Goal: Task Accomplishment & Management: Use online tool/utility

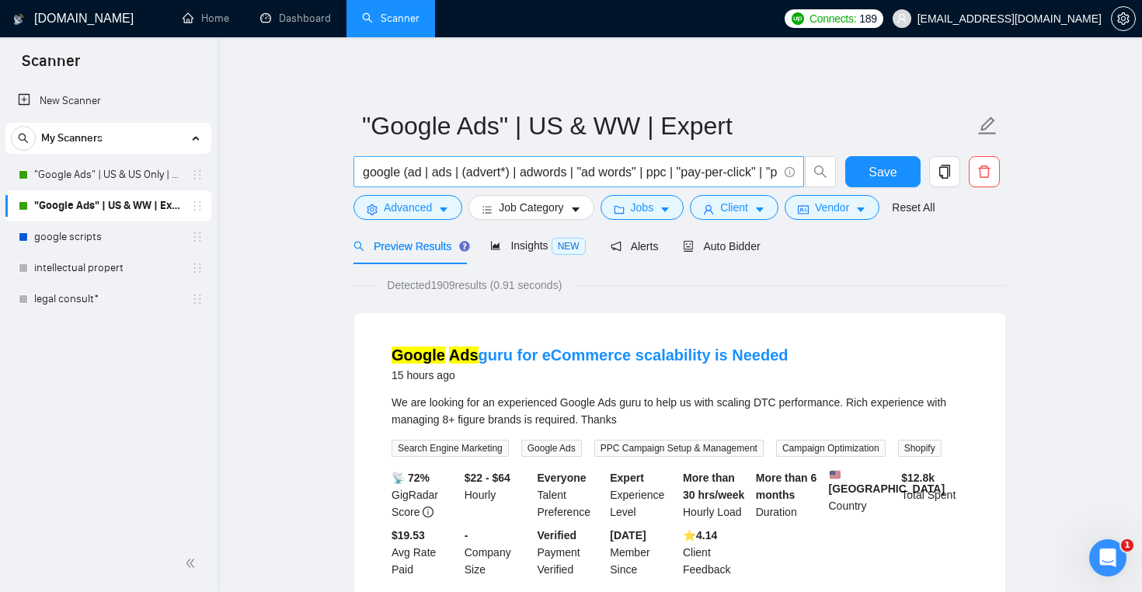
click at [133, 298] on link "legal consult*" at bounding box center [108, 299] width 148 height 31
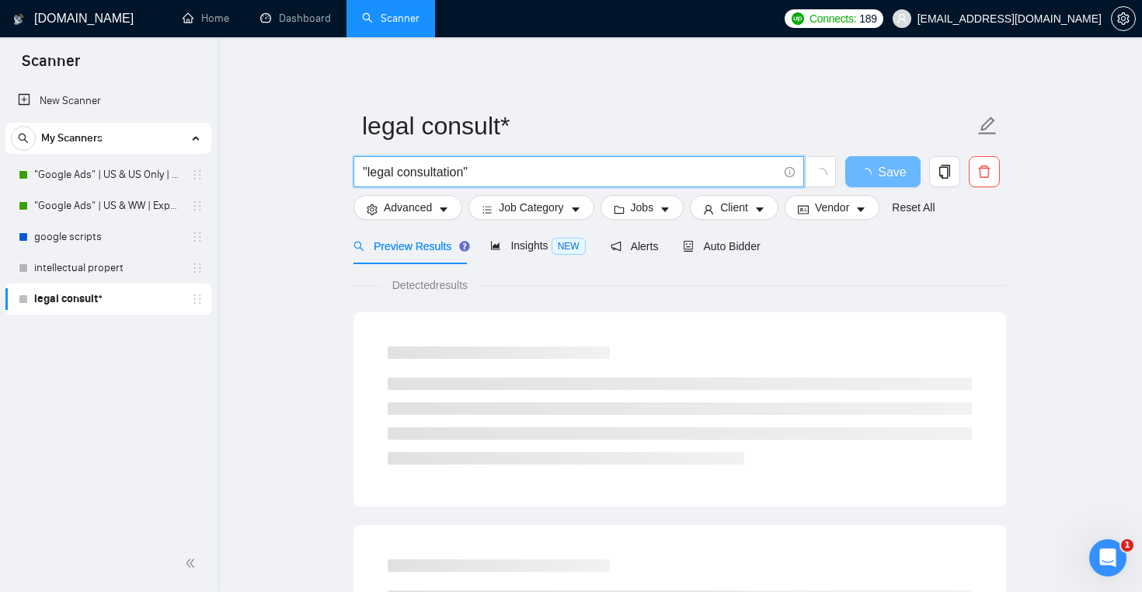
click at [487, 179] on input ""legal consultation"" at bounding box center [570, 171] width 415 height 19
type input "ruby | RoR | Rails | rubyonrails | "Ruby on Rails" | "Ruby-on-Rails" | "(ruby)"…"
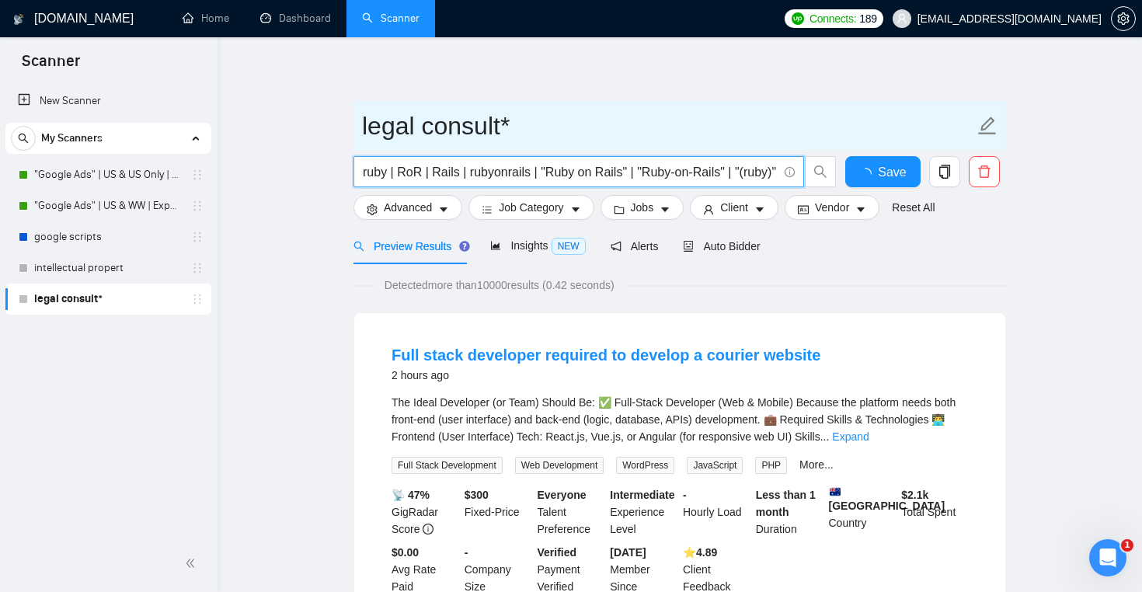
click at [478, 128] on input "legal consult*" at bounding box center [668, 125] width 612 height 39
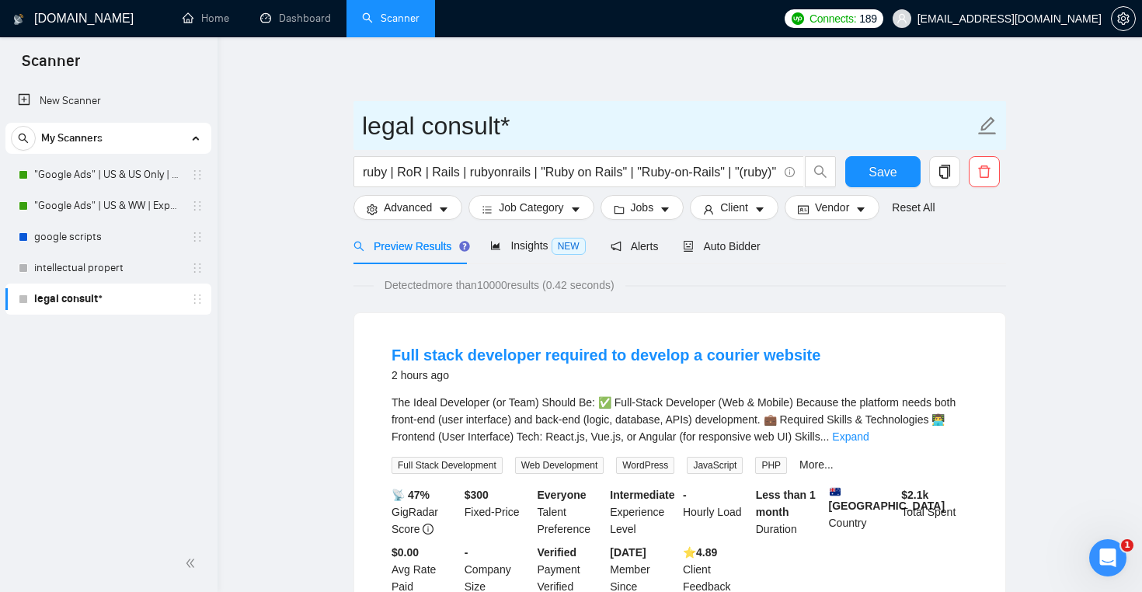
click at [478, 128] on input "legal consult*" at bounding box center [668, 125] width 612 height 39
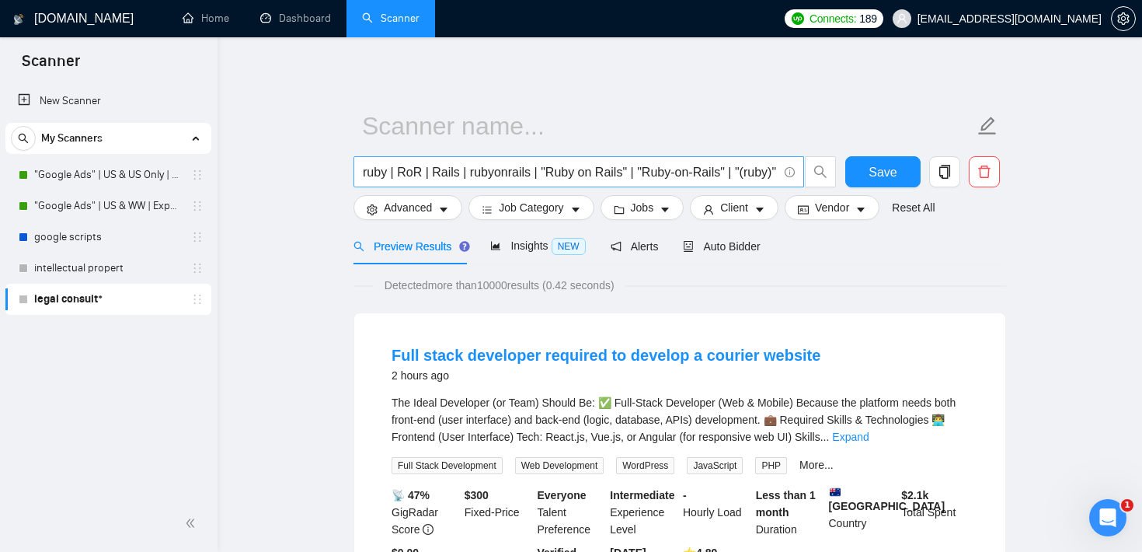
click at [381, 176] on input "ruby | RoR | Rails | rubyonrails | "Ruby on Rails" | "Ruby-on-Rails" | "(ruby)"…" at bounding box center [570, 171] width 415 height 19
click at [433, 171] on input "ruby | RoR | Rails | rubyonrails | "Ruby on Rails" | "Ruby-on-Rails" | "(ruby)"…" at bounding box center [570, 171] width 415 height 19
click at [369, 173] on input "ruby | RoR | Rails | rubyonrails | "Ruby on Rails" | "Ruby-on-Rails" | "(ruby)"…" at bounding box center [570, 171] width 415 height 19
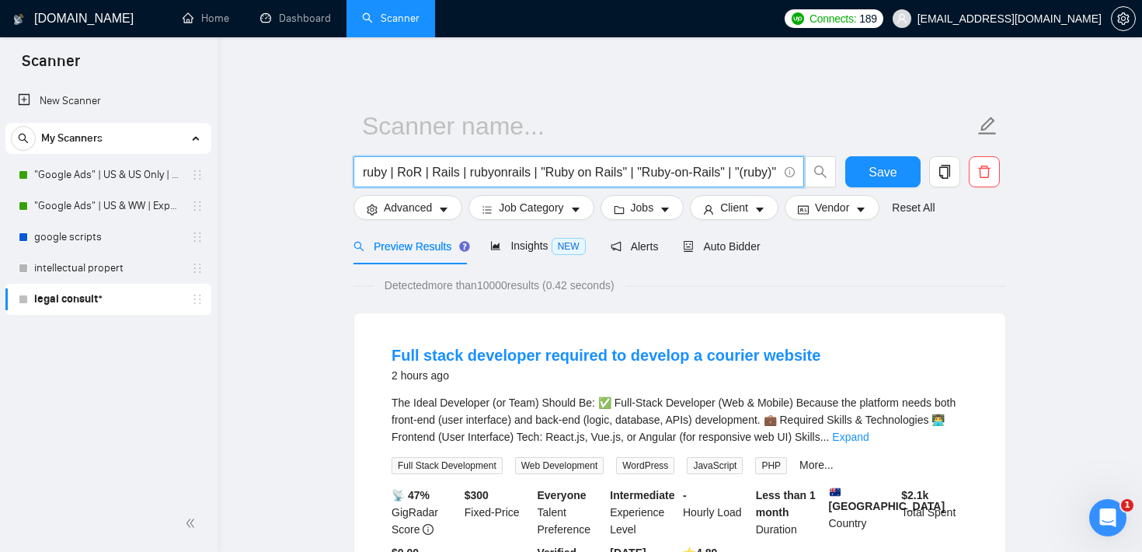
click at [369, 173] on input "ruby | RoR | Rails | rubyonrails | "Ruby on Rails" | "Ruby-on-Rails" | "(ruby)"…" at bounding box center [570, 171] width 415 height 19
click at [416, 173] on input "ruby | RoR | Rails | rubyonrails | "Ruby on Rails" | "Ruby-on-Rails" | "(ruby)"…" at bounding box center [570, 171] width 415 height 19
click at [584, 173] on input "ruby | RoR | Rails | rubyonrails | "Ruby on Rails" | "Ruby-on-Rails" | "(ruby)"…" at bounding box center [570, 171] width 415 height 19
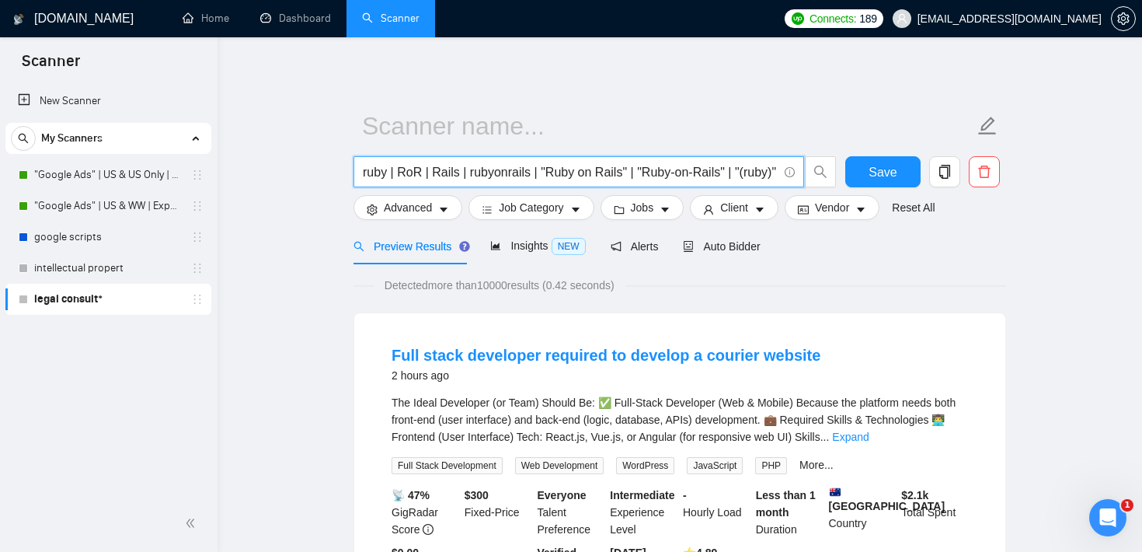
click at [674, 167] on input "ruby | RoR | Rails | rubyonrails | "Ruby on Rails" | "Ruby-on-Rails" | "(ruby)"…" at bounding box center [570, 171] width 415 height 19
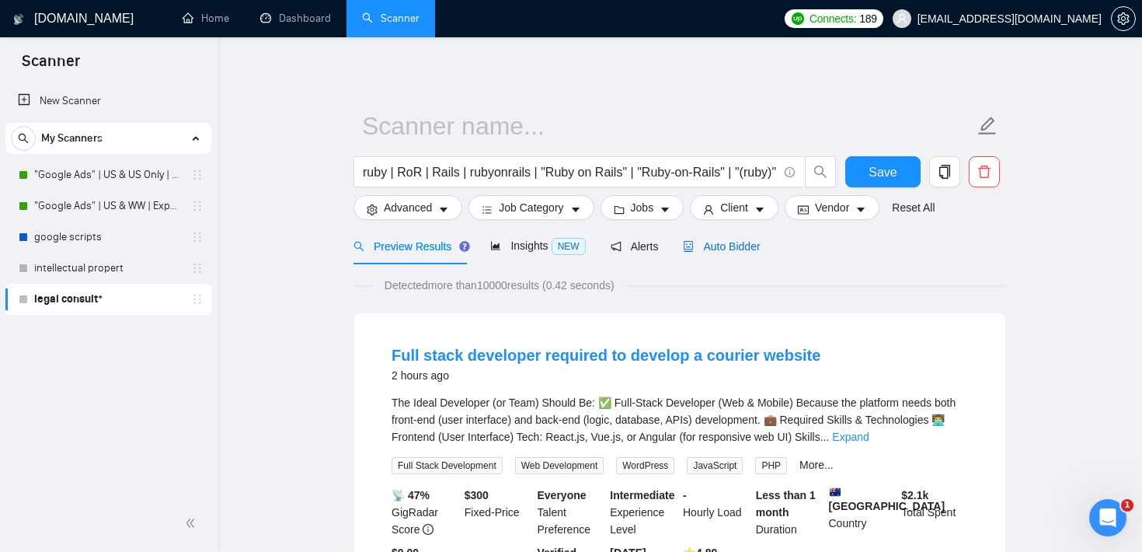
click at [724, 244] on span "Auto Bidder" at bounding box center [721, 246] width 77 height 12
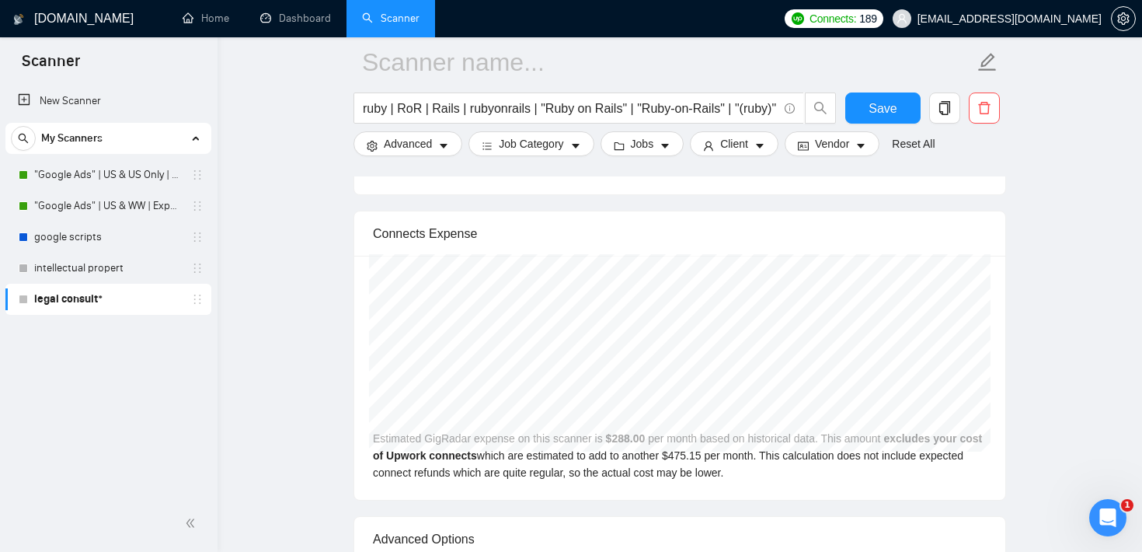
scroll to position [3136, 0]
click at [819, 143] on button "Vendor" at bounding box center [832, 143] width 95 height 25
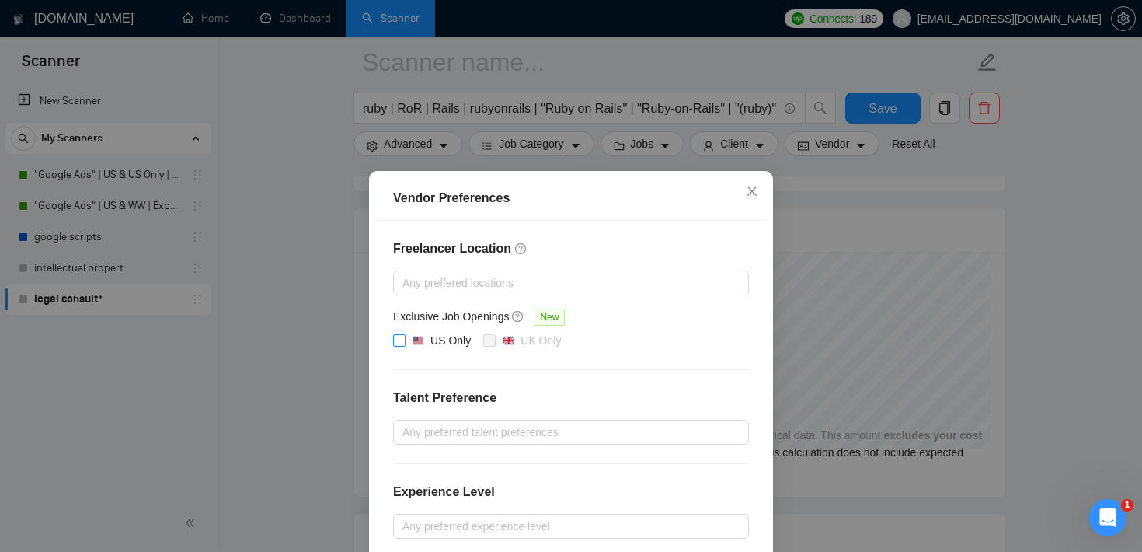
click at [402, 334] on input "US Only" at bounding box center [398, 339] width 11 height 11
checkbox input "true"
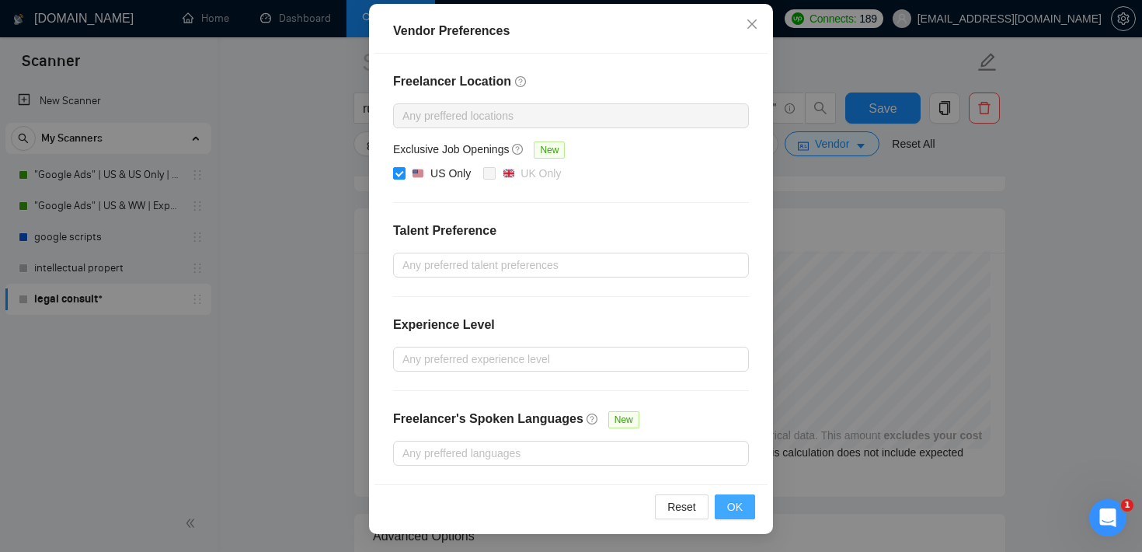
click at [743, 504] on button "OK" at bounding box center [735, 506] width 40 height 25
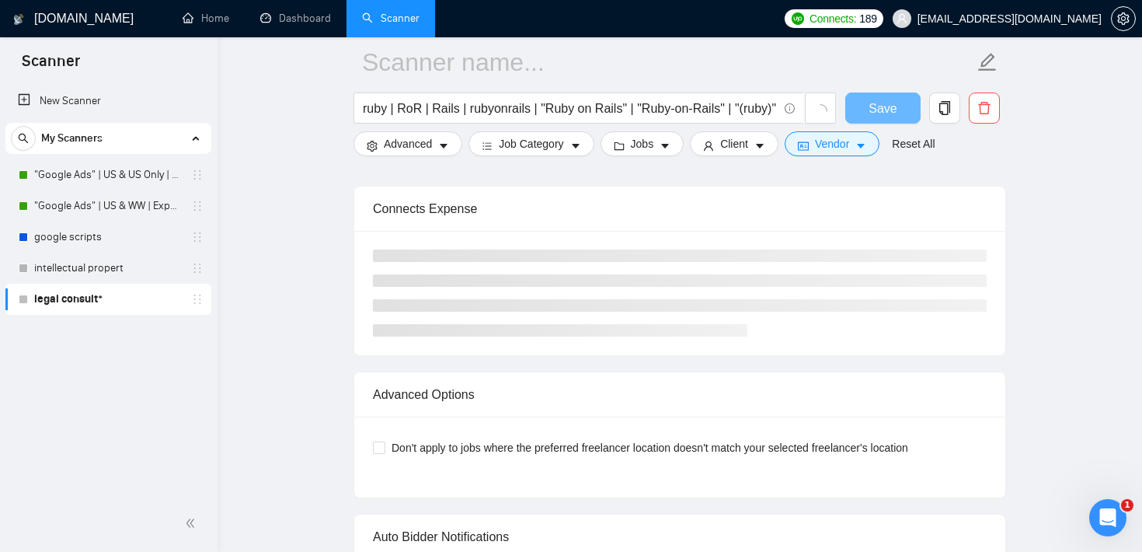
scroll to position [89, 0]
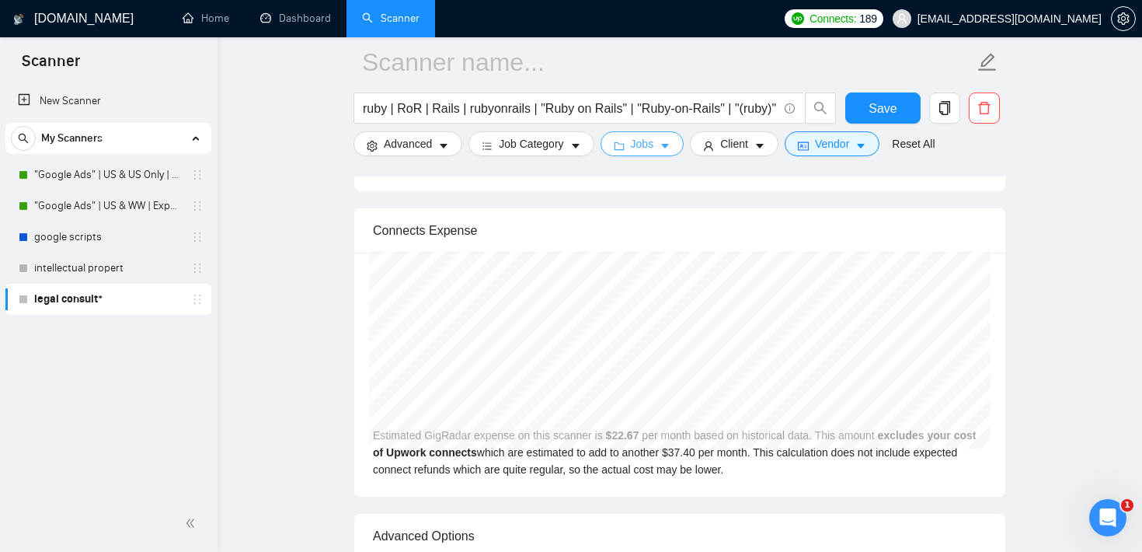
click at [631, 143] on button "Jobs" at bounding box center [643, 143] width 84 height 25
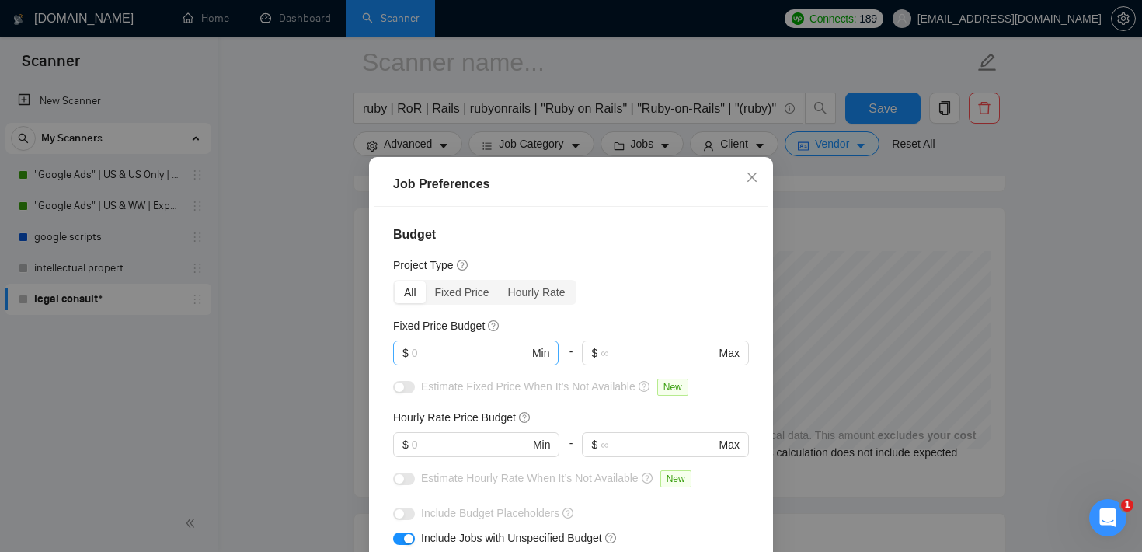
click at [482, 343] on span "$ Min" at bounding box center [475, 352] width 165 height 25
click at [455, 451] on input "text" at bounding box center [470, 444] width 117 height 17
click at [757, 178] on icon "close" at bounding box center [752, 177] width 12 height 12
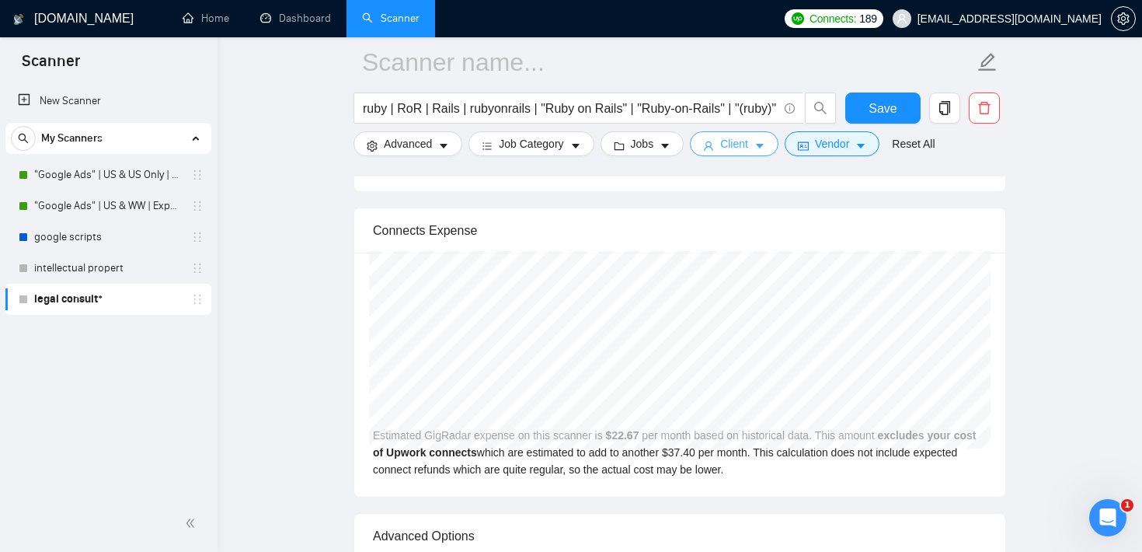
click at [764, 144] on icon "caret-down" at bounding box center [760, 146] width 8 height 5
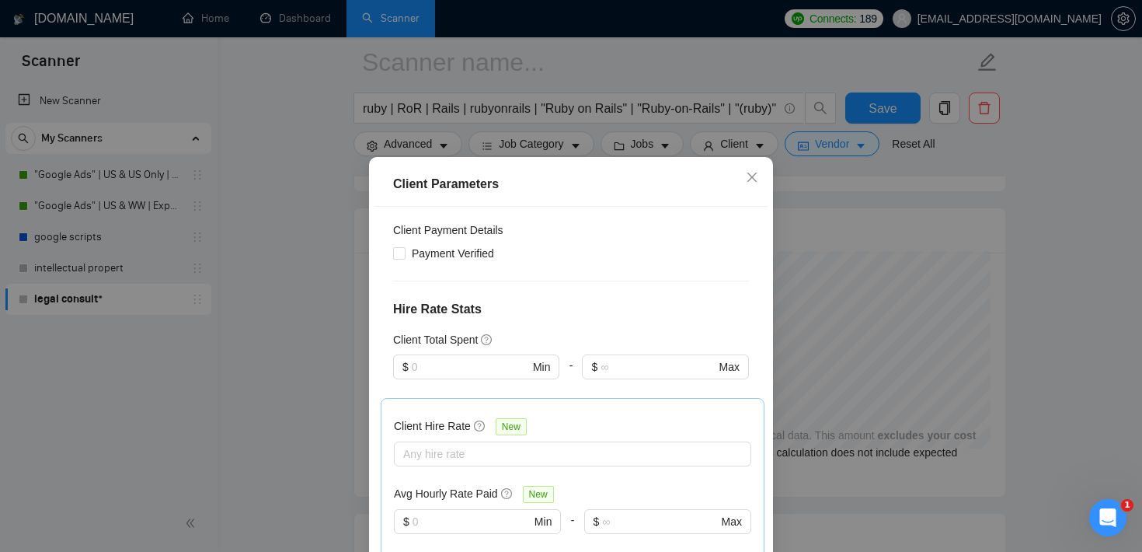
scroll to position [299, 0]
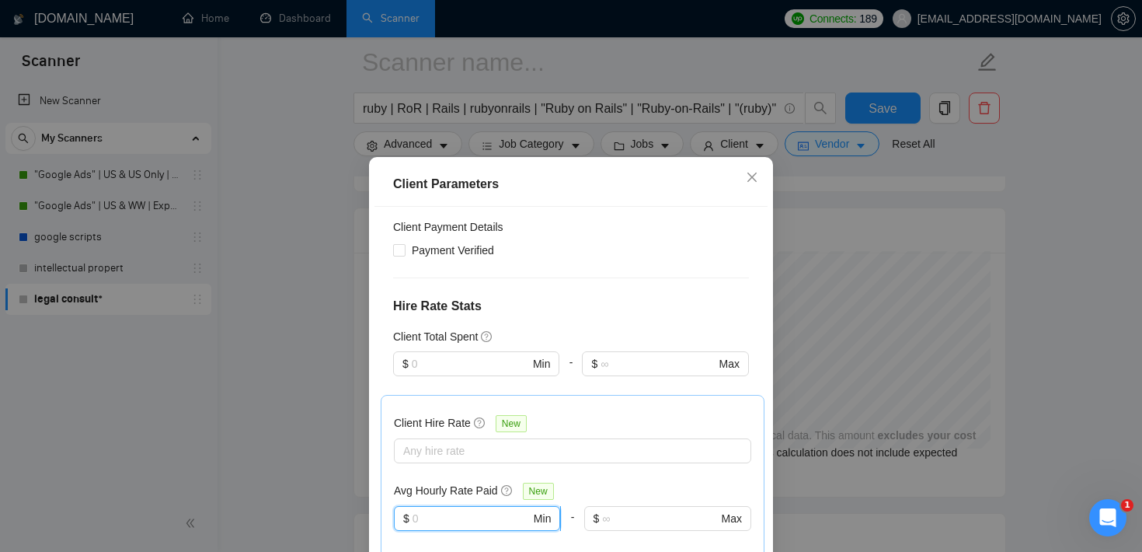
click at [439, 520] on input "text" at bounding box center [472, 518] width 118 height 17
click at [440, 367] on input "text" at bounding box center [470, 363] width 117 height 17
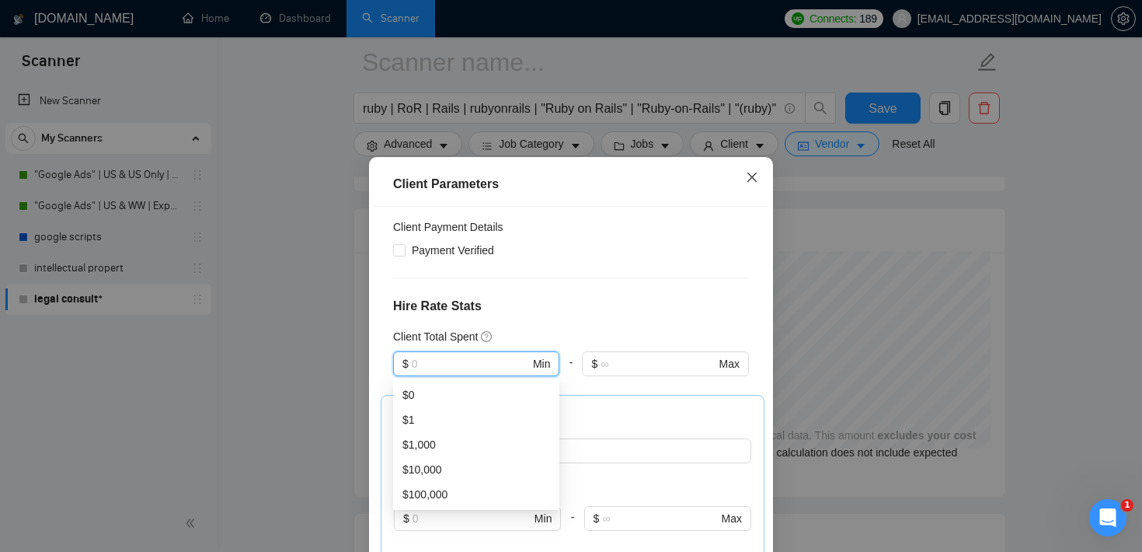
click at [753, 185] on span "Close" at bounding box center [752, 178] width 42 height 42
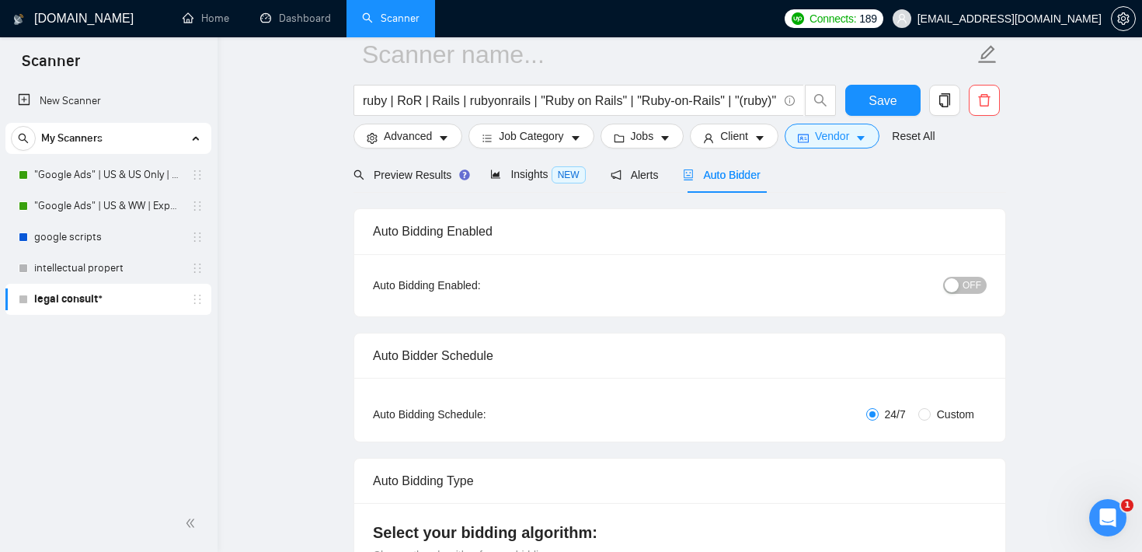
scroll to position [0, 0]
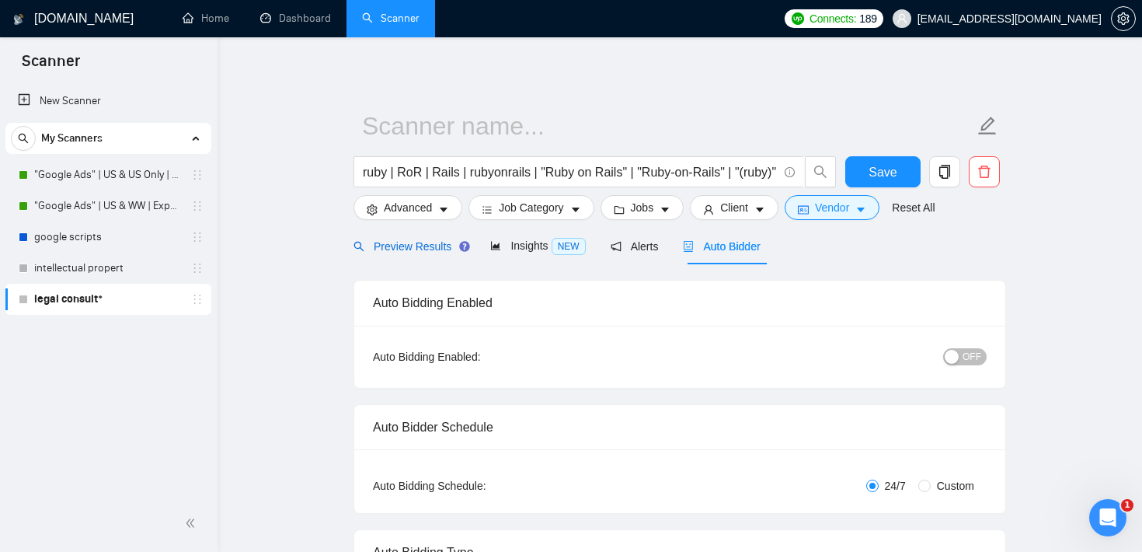
click at [438, 248] on span "Preview Results" at bounding box center [409, 246] width 112 height 12
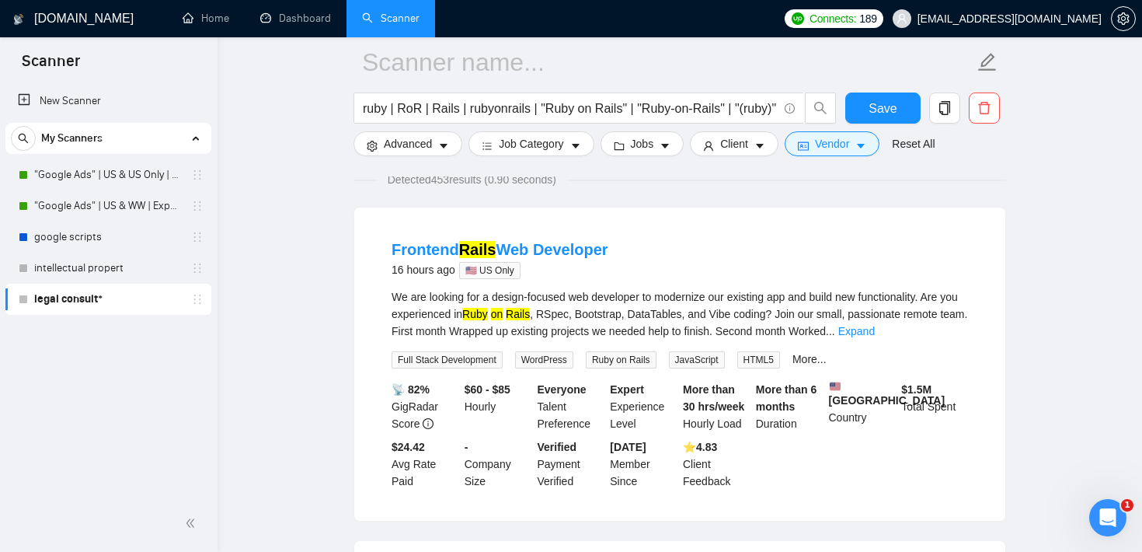
scroll to position [141, 0]
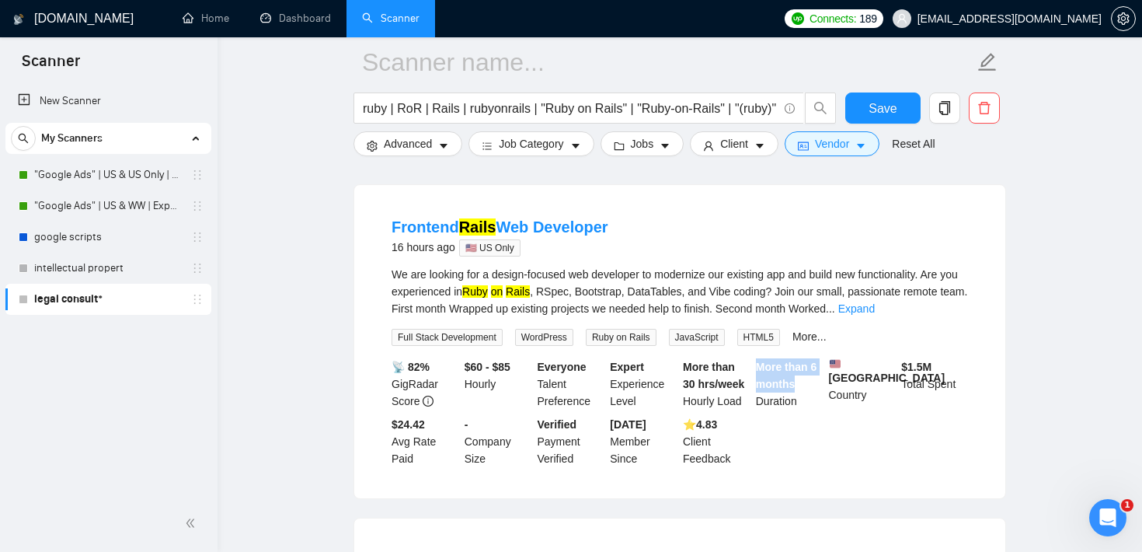
drag, startPoint x: 807, startPoint y: 386, endPoint x: 756, endPoint y: 366, distance: 55.1
click at [756, 366] on div "More than 6 months Duration" at bounding box center [789, 383] width 73 height 51
drag, startPoint x: 939, startPoint y: 365, endPoint x: 904, endPoint y: 364, distance: 35.0
click at [904, 364] on div "$ 1.5M Total Spent" at bounding box center [934, 383] width 73 height 51
drag, startPoint x: 796, startPoint y: 383, endPoint x: 755, endPoint y: 371, distance: 43.0
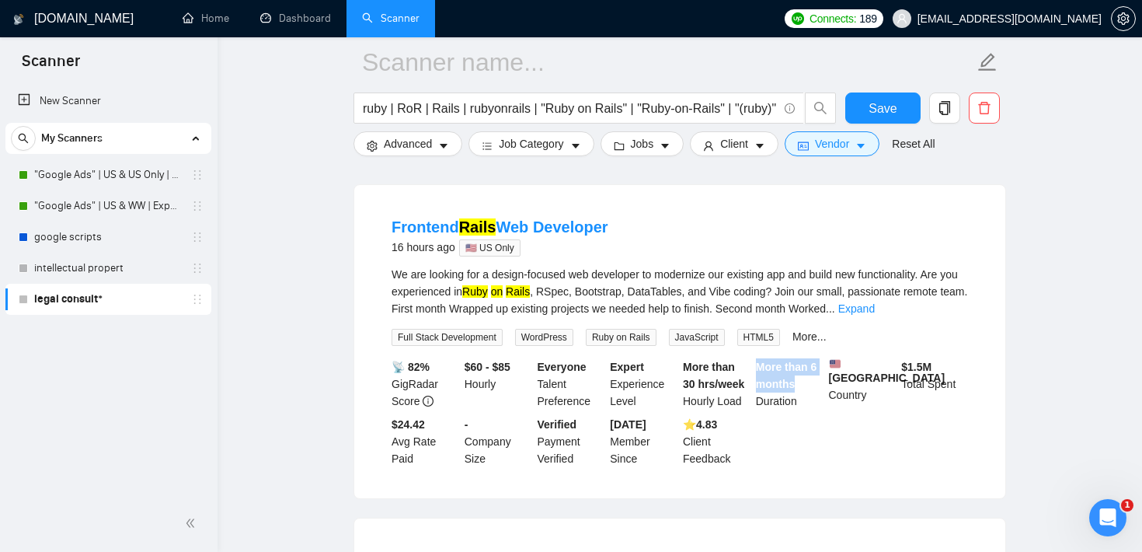
click at [755, 371] on div "More than 6 months Duration" at bounding box center [789, 383] width 73 height 51
click at [797, 388] on div "More than 6 months Duration" at bounding box center [789, 383] width 73 height 51
drag, startPoint x: 799, startPoint y: 386, endPoint x: 754, endPoint y: 361, distance: 50.8
click at [754, 360] on div "More than 6 months Duration" at bounding box center [789, 383] width 73 height 51
click at [802, 225] on div "Frontend Rails Web Developer 16 hours ago 🇺🇸 US Only" at bounding box center [680, 236] width 576 height 40
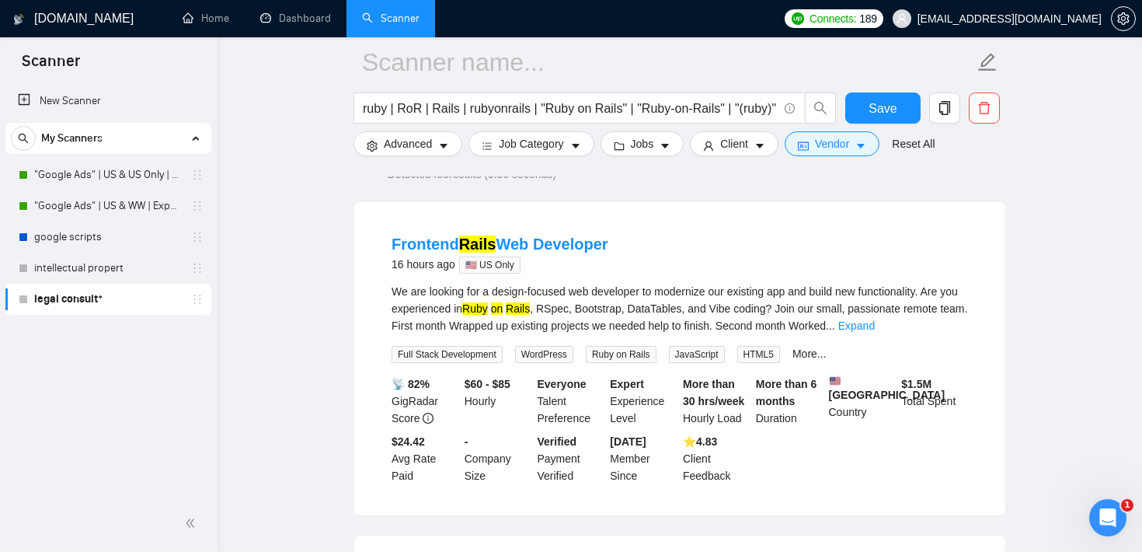
scroll to position [0, 0]
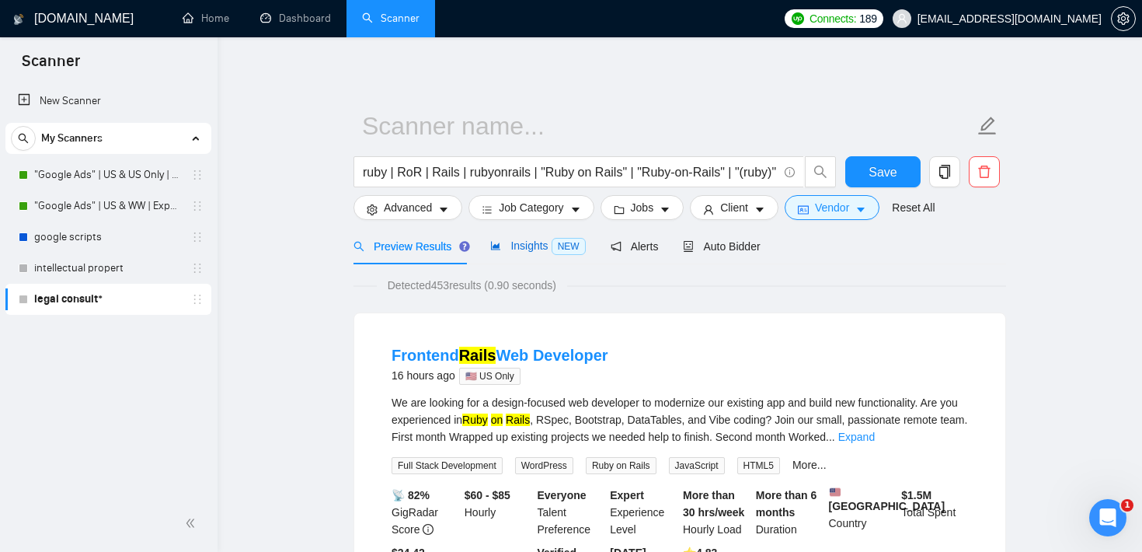
click at [538, 250] on span "Insights NEW" at bounding box center [537, 245] width 95 height 12
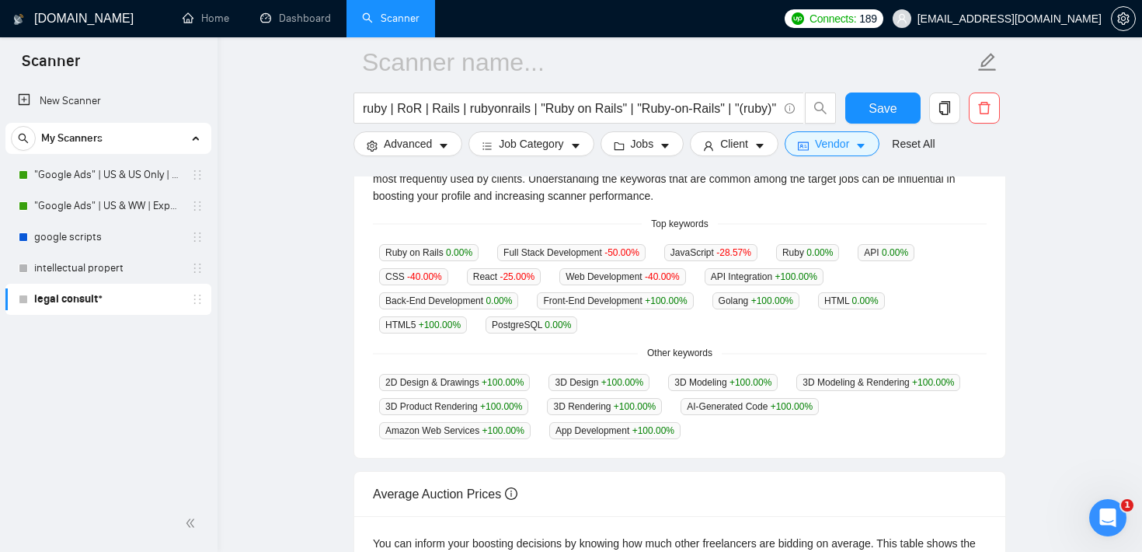
scroll to position [374, 0]
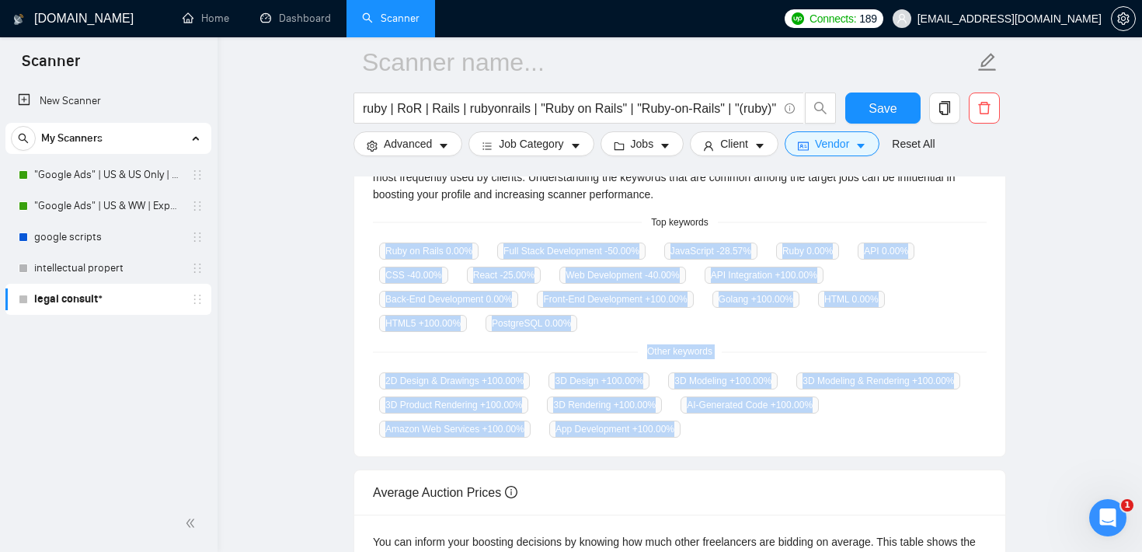
drag, startPoint x: 373, startPoint y: 240, endPoint x: 687, endPoint y: 454, distance: 379.7
click at [687, 454] on div "Jobs over 12 months 272 Average Per Month: 23 Connects prices over 12 months 14…" at bounding box center [679, 340] width 653 height 851
click at [613, 330] on div "GigRadar analyses the keywords used in the jobs found by this scanner to help y…" at bounding box center [679, 295] width 651 height 324
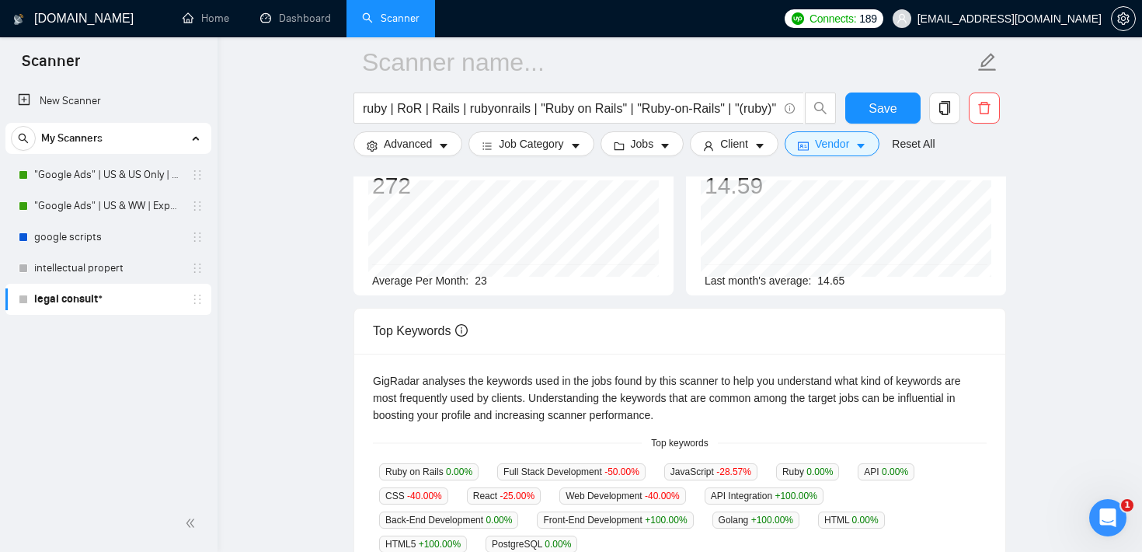
scroll to position [0, 0]
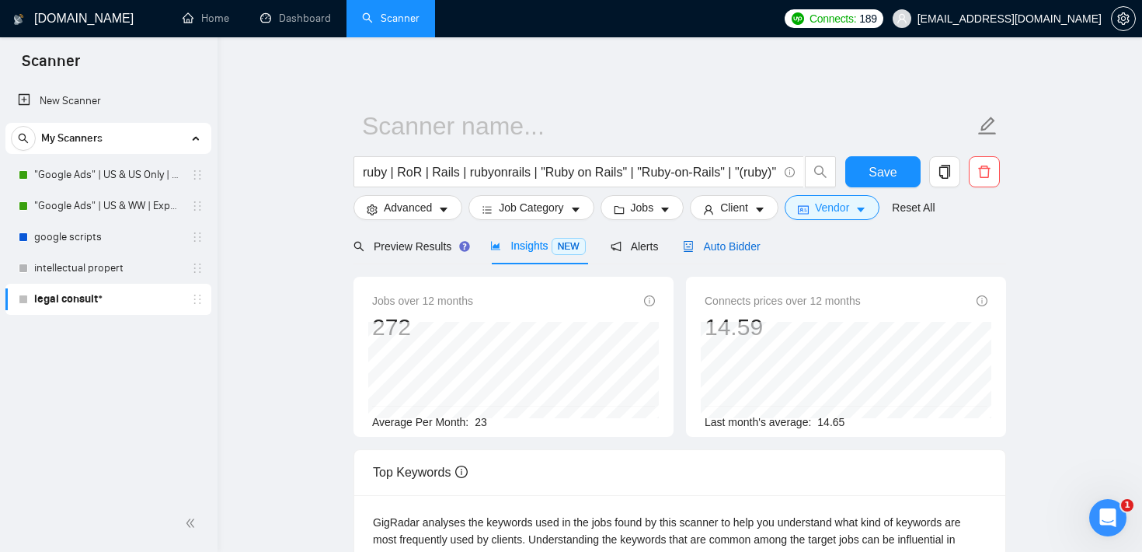
click at [698, 250] on span "Auto Bidder" at bounding box center [721, 246] width 77 height 12
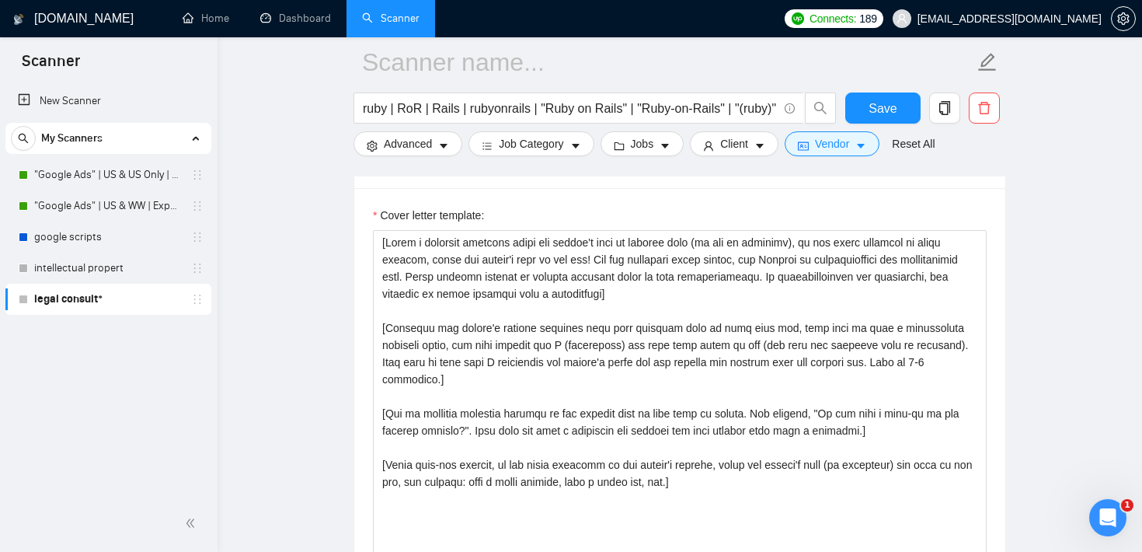
scroll to position [1667, 0]
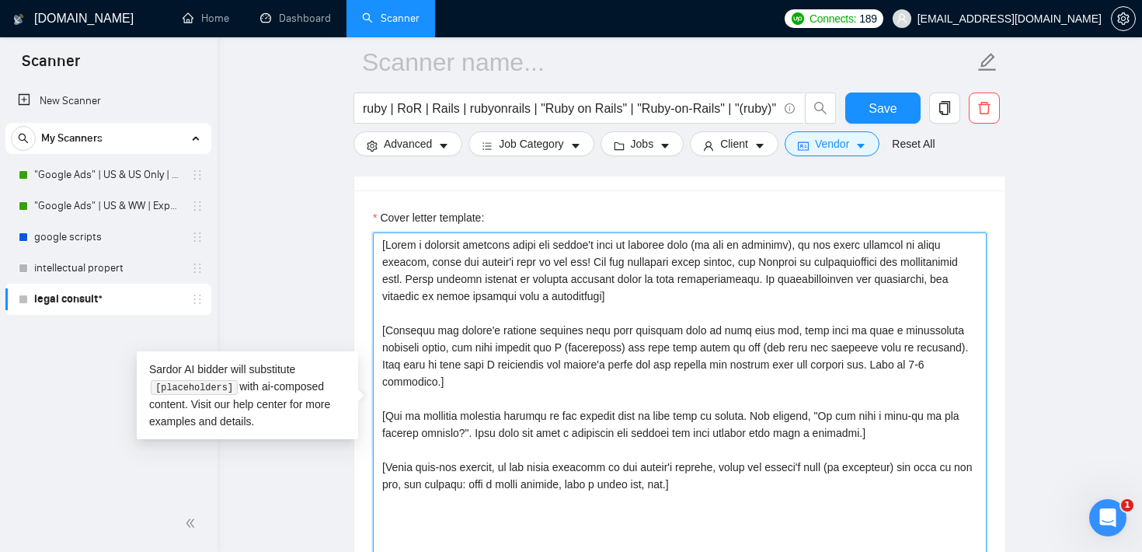
drag, startPoint x: 722, startPoint y: 475, endPoint x: 347, endPoint y: 239, distance: 442.9
click at [347, 239] on main "ruby | RoR | Rails | rubyonrails | "Ruby on Rails" | "Ruby-on-Rails" | "(ruby)"…" at bounding box center [679, 462] width 875 height 4134
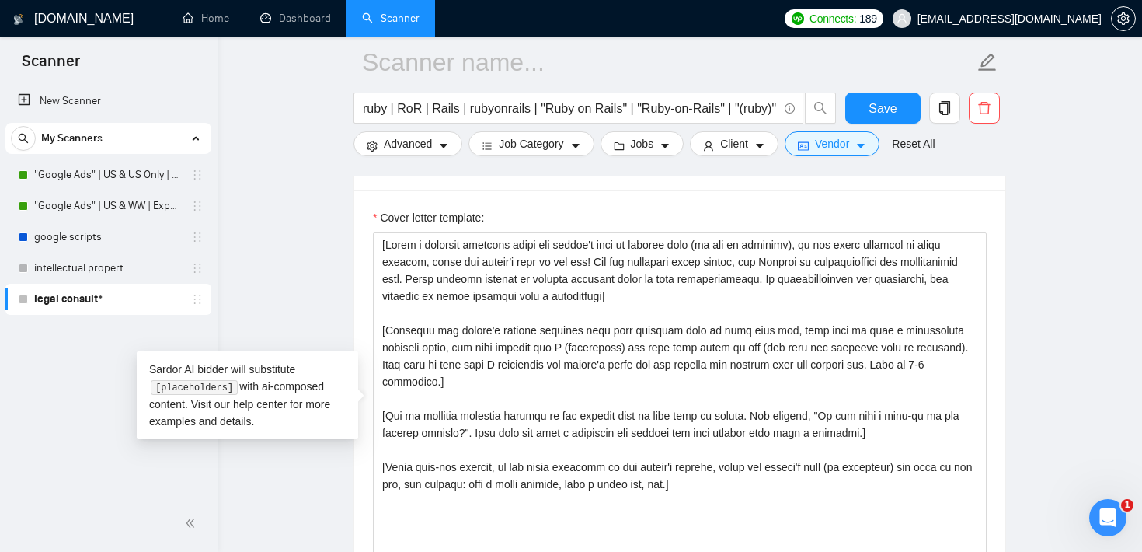
click at [350, 186] on main "ruby | RoR | Rails | rubyonrails | "Ruby on Rails" | "Ruby-on-Rails" | "(ruby)"…" at bounding box center [679, 462] width 875 height 4134
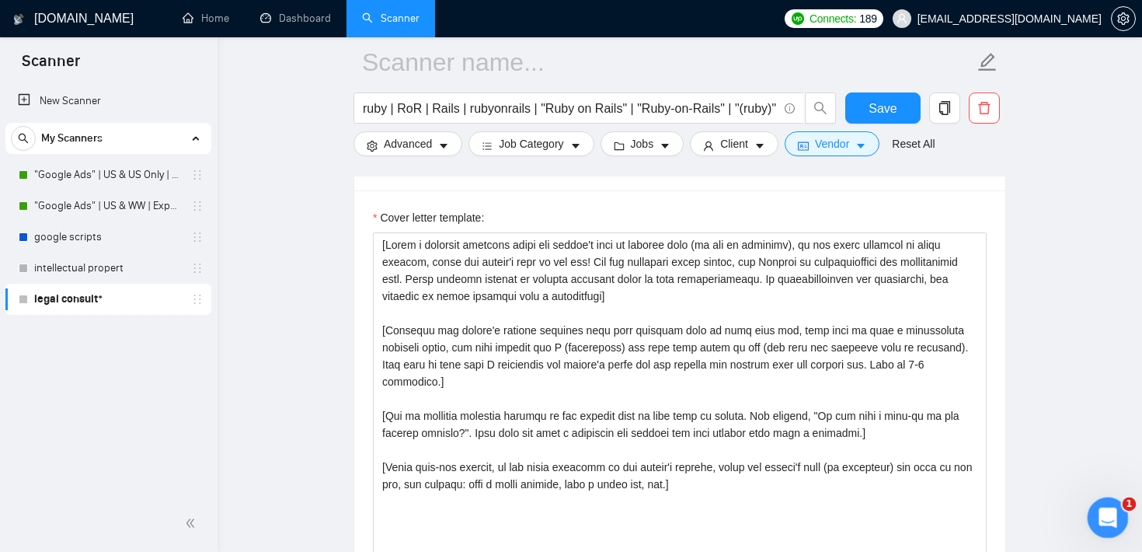
click at [1114, 521] on div "Open Intercom Messenger" at bounding box center [1105, 514] width 51 height 51
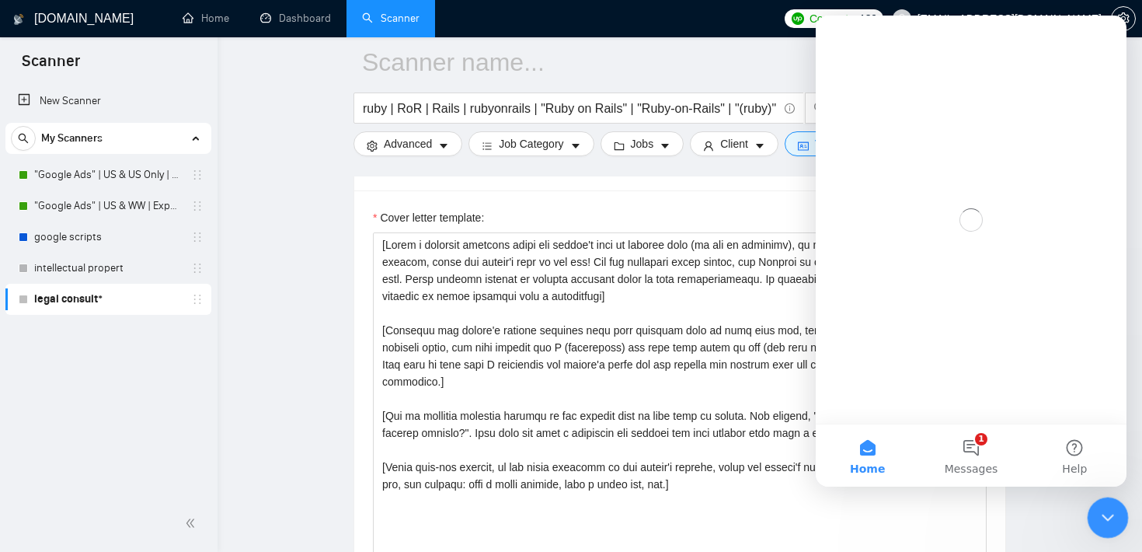
scroll to position [0, 0]
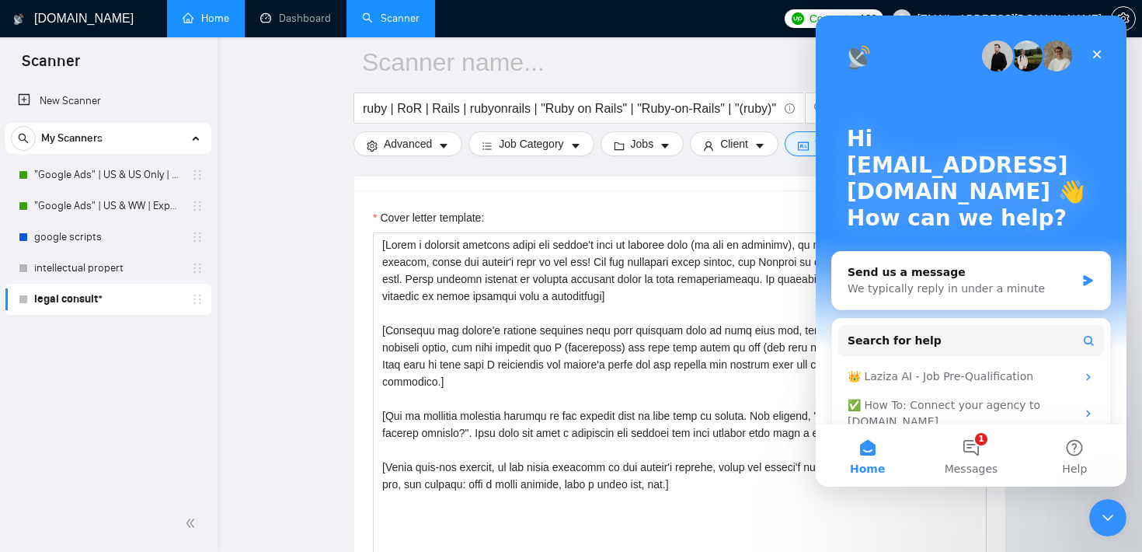
click at [193, 25] on link "Home" at bounding box center [206, 18] width 47 height 13
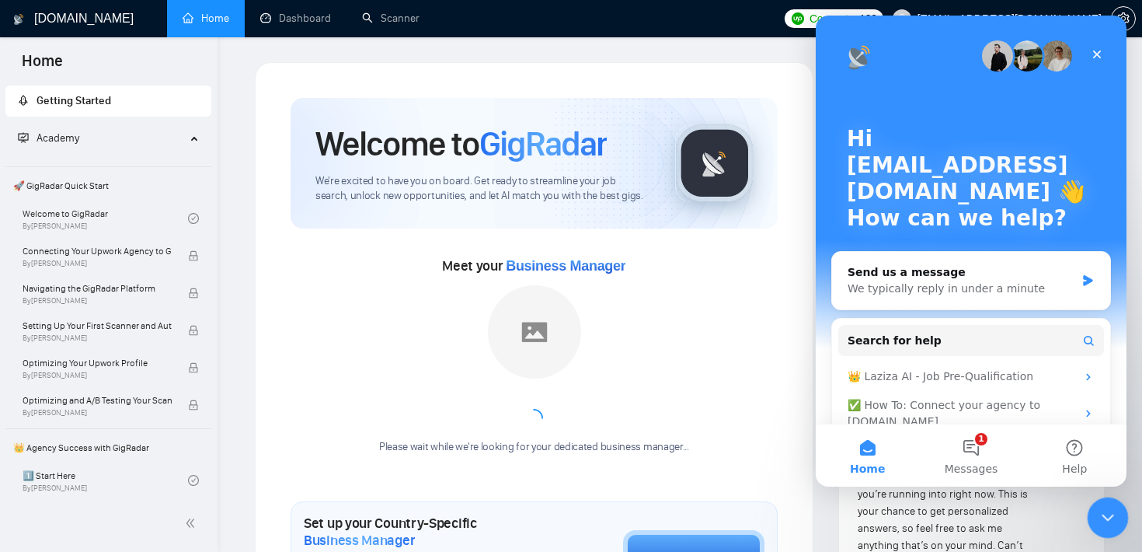
click at [1098, 506] on icon "Close Intercom Messenger" at bounding box center [1105, 515] width 19 height 19
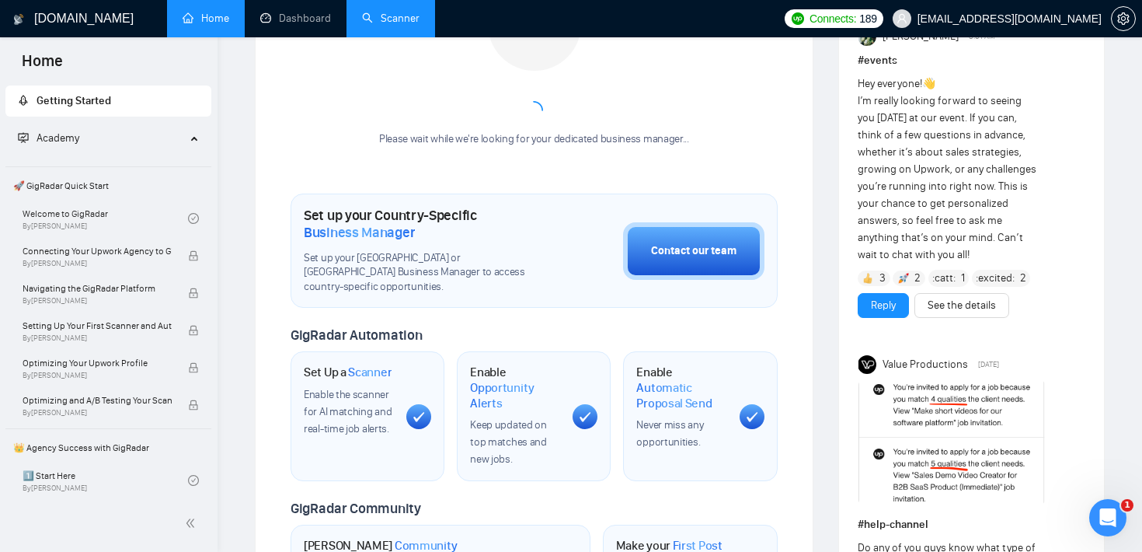
click at [398, 23] on link "Scanner" at bounding box center [390, 18] width 57 height 13
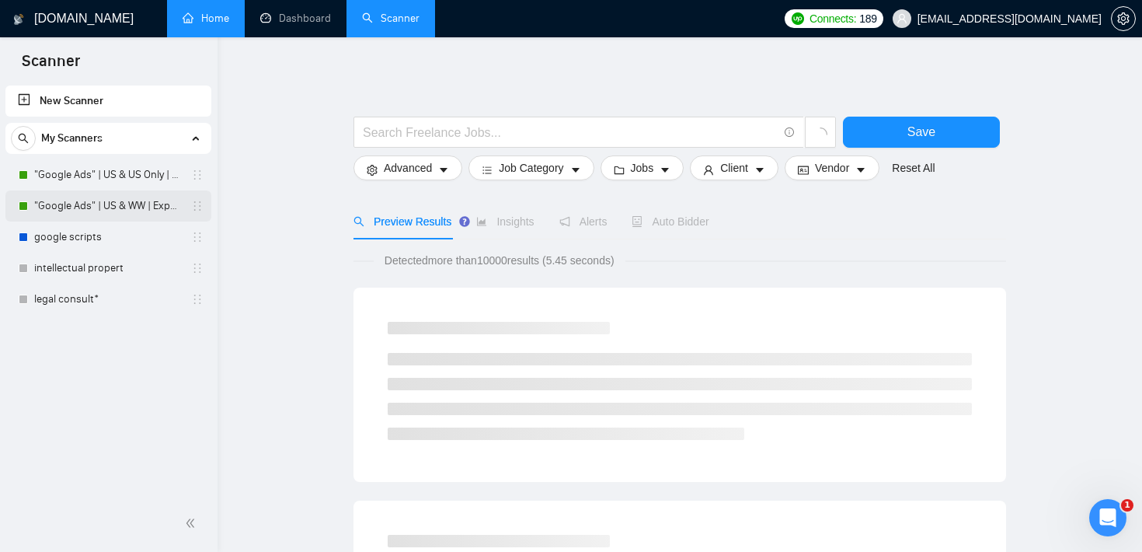
click at [116, 211] on link ""Google Ads" | US & WW | Expert" at bounding box center [108, 205] width 148 height 31
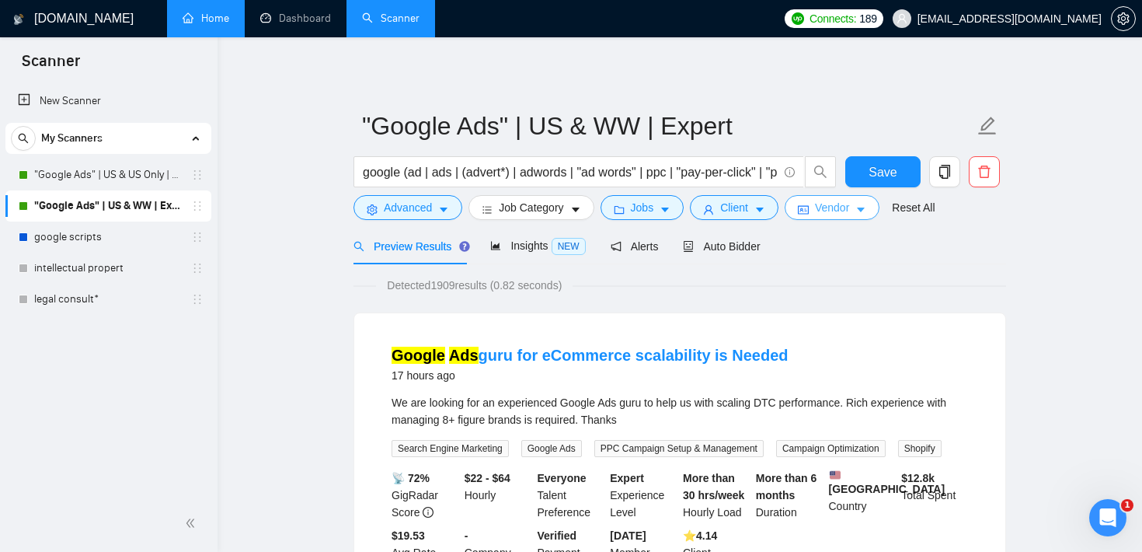
click at [849, 206] on span "Vendor" at bounding box center [832, 207] width 34 height 17
click at [851, 552] on div "Vendor Preferences Freelancer Location Any preffered locations Exclusive Job Op…" at bounding box center [571, 552] width 1142 height 0
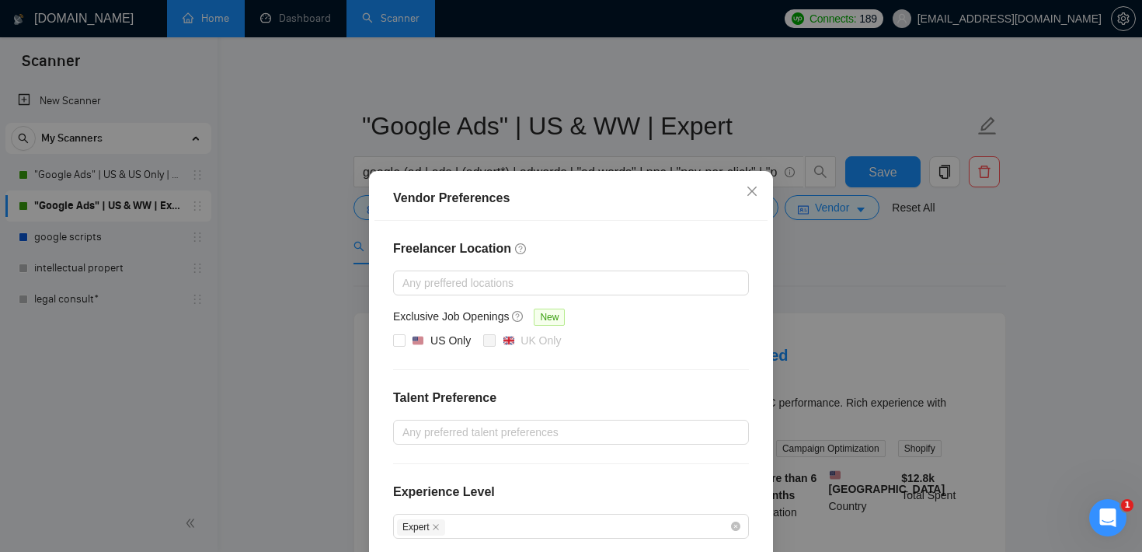
click at [472, 418] on div "Freelancer Location Any preffered locations Exclusive Job Openings New US Only …" at bounding box center [570, 436] width 393 height 430
click at [477, 439] on div at bounding box center [563, 432] width 332 height 19
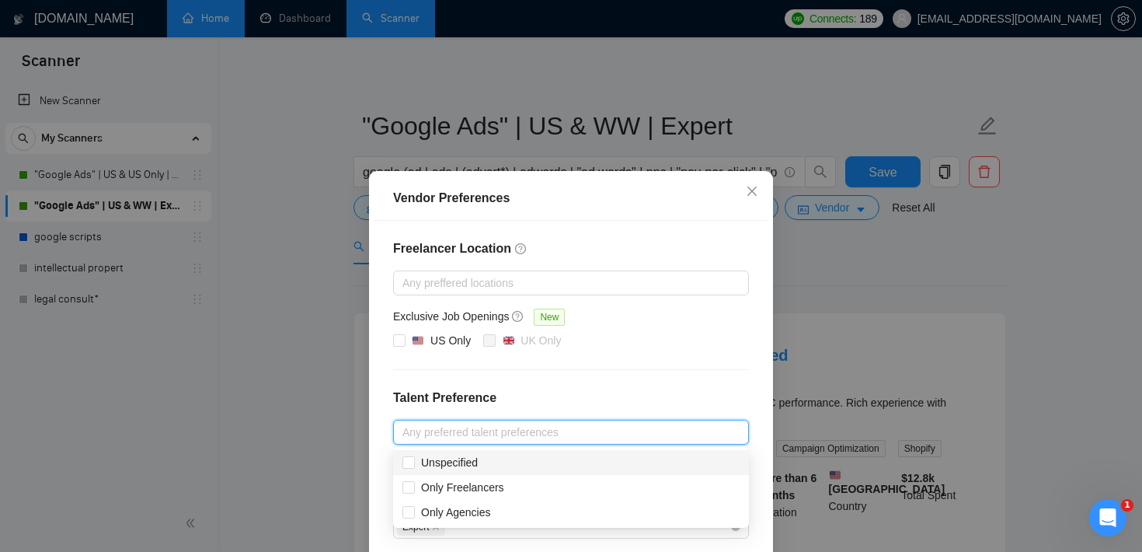
click at [851, 287] on div "Vendor Preferences Freelancer Location Any preffered locations Exclusive Job Op…" at bounding box center [571, 276] width 1142 height 552
